Goal: Task Accomplishment & Management: Manage account settings

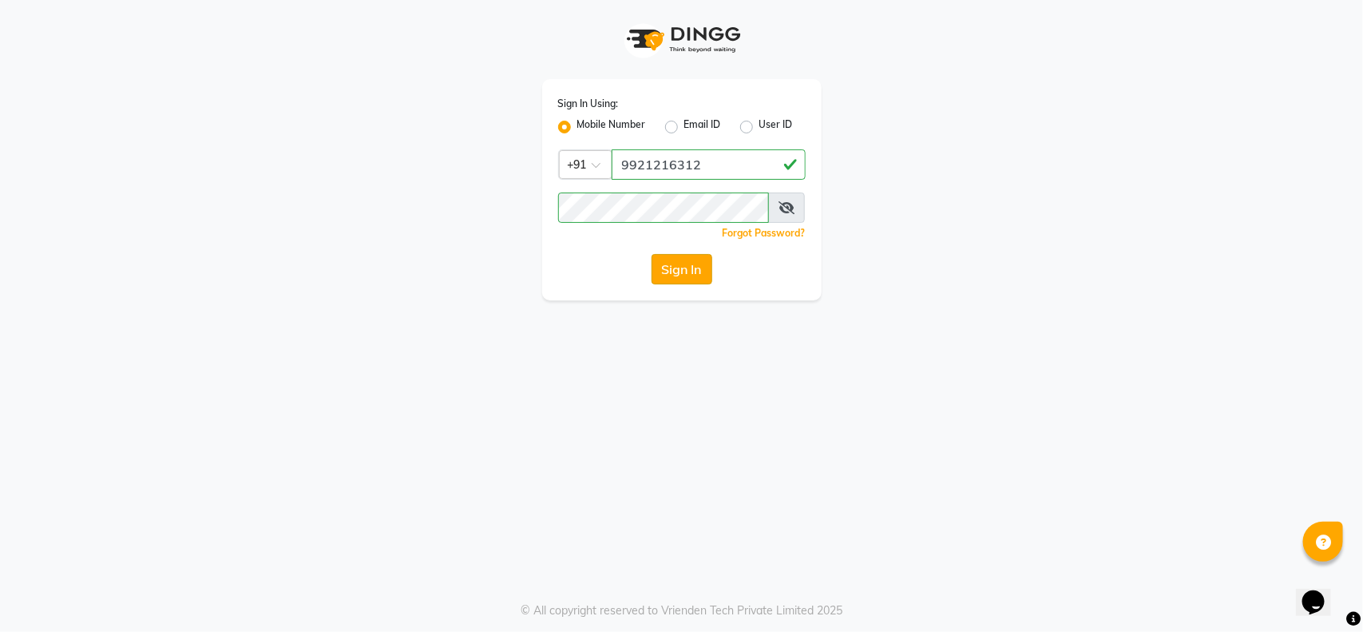
click at [697, 276] on button "Sign In" at bounding box center [682, 269] width 61 height 30
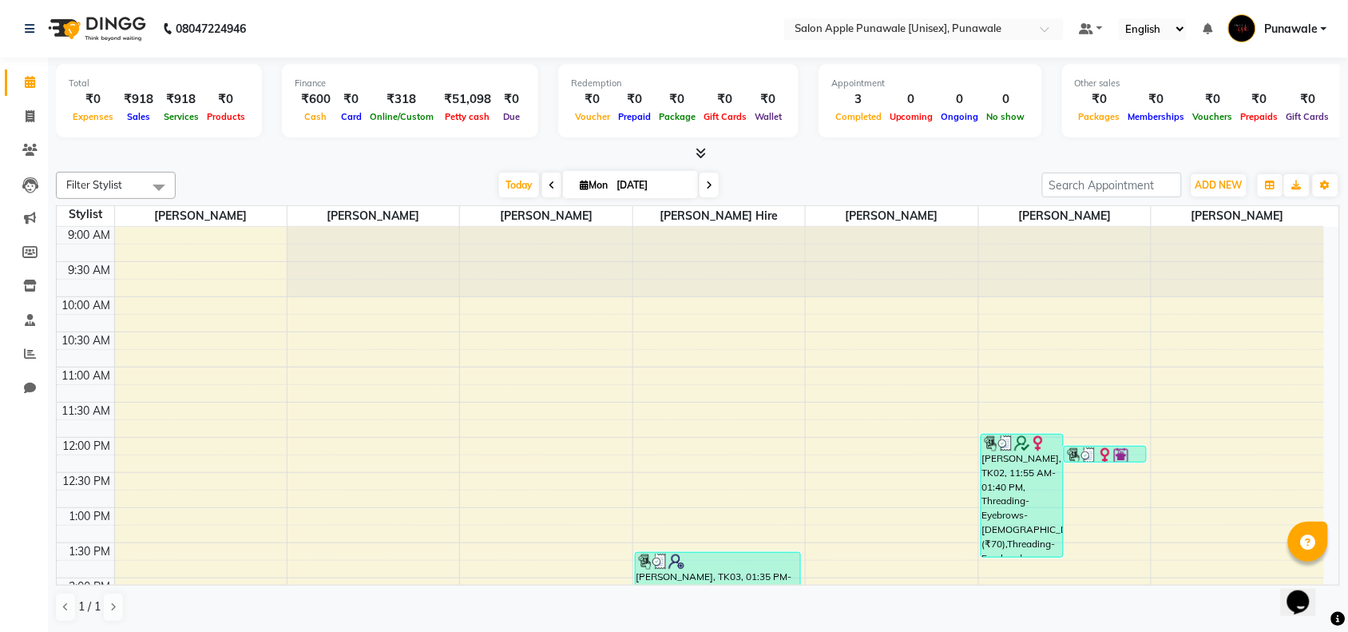
click at [711, 185] on span at bounding box center [709, 185] width 19 height 25
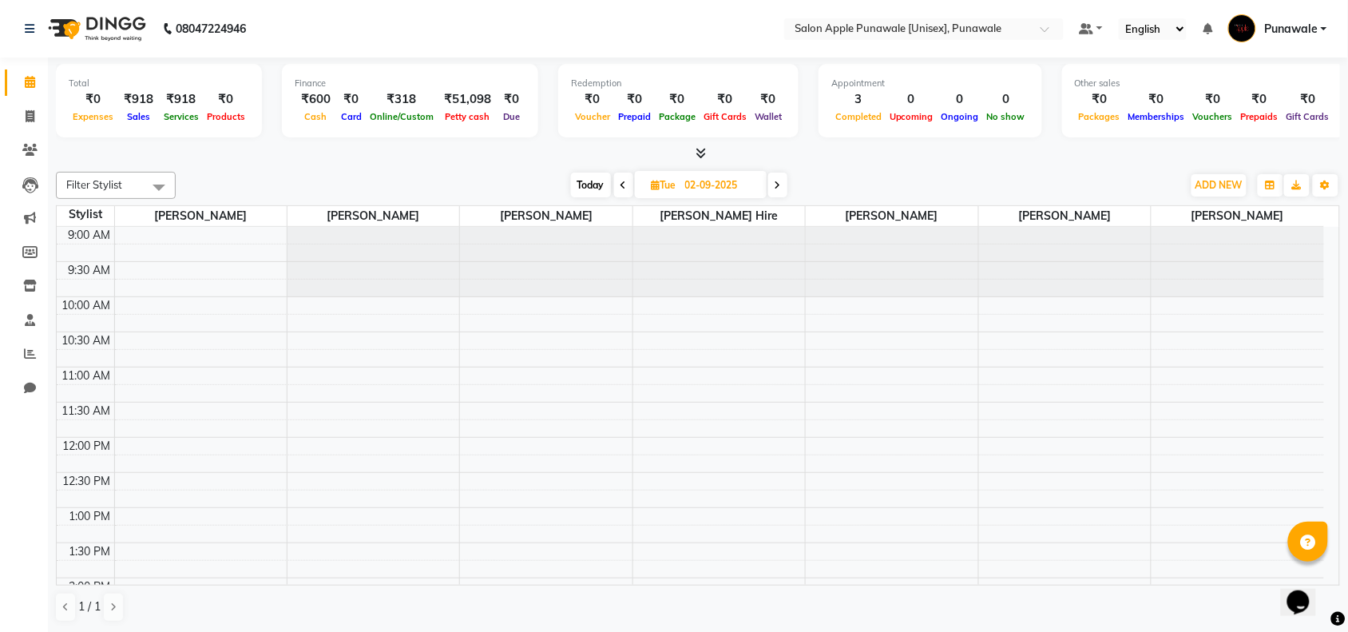
scroll to position [1, 0]
click at [780, 184] on icon at bounding box center [778, 185] width 6 height 10
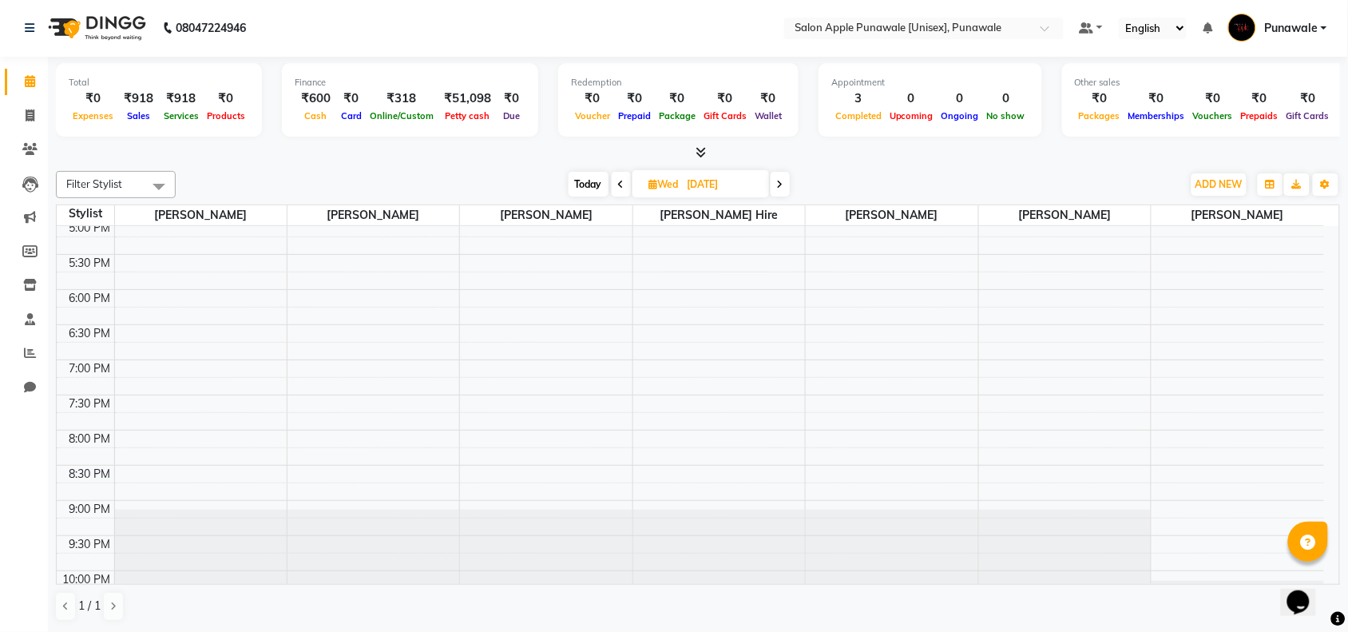
click at [625, 177] on span at bounding box center [621, 184] width 19 height 25
click at [625, 177] on span at bounding box center [623, 184] width 19 height 25
type input "[DATE]"
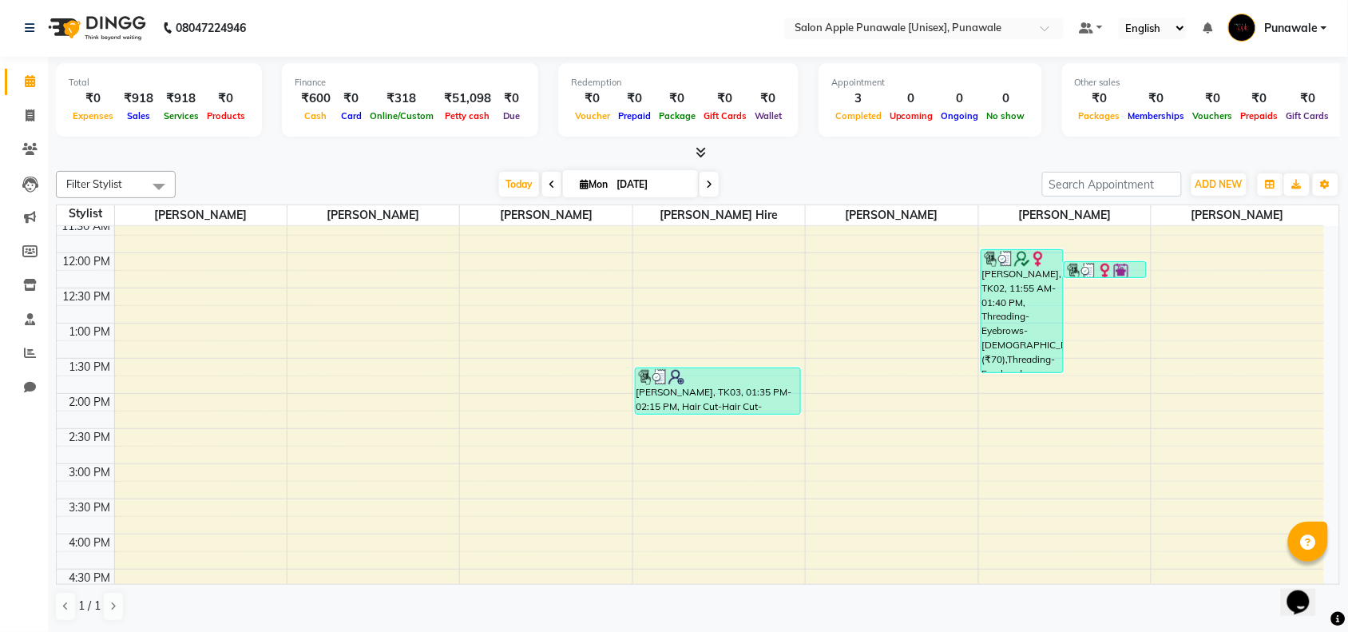
scroll to position [169, 0]
